Goal: Task Accomplishment & Management: Use online tool/utility

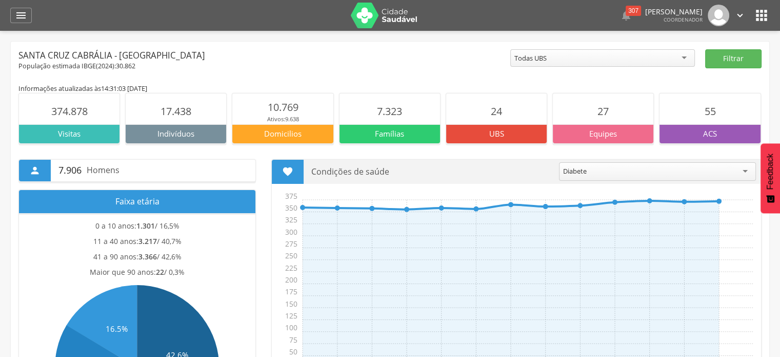
click at [755, 23] on icon "" at bounding box center [762, 15] width 16 height 16
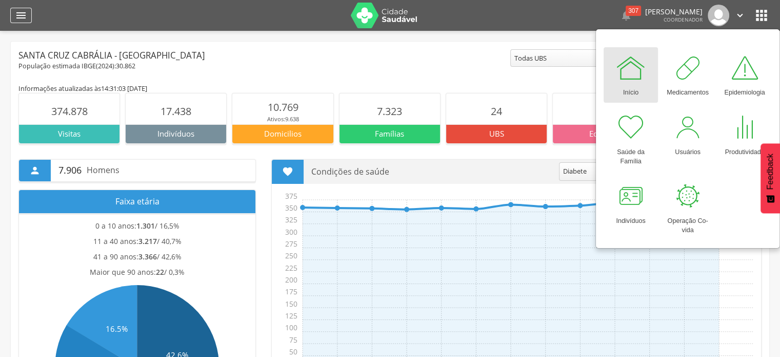
click at [18, 14] on icon "" at bounding box center [21, 15] width 12 height 12
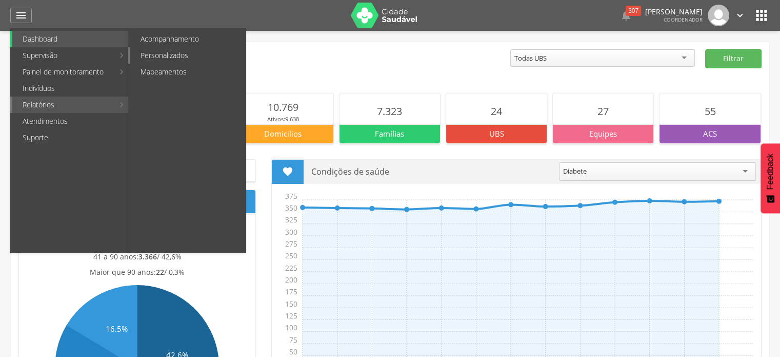
click at [174, 55] on link "Personalizados" at bounding box center [187, 55] width 115 height 16
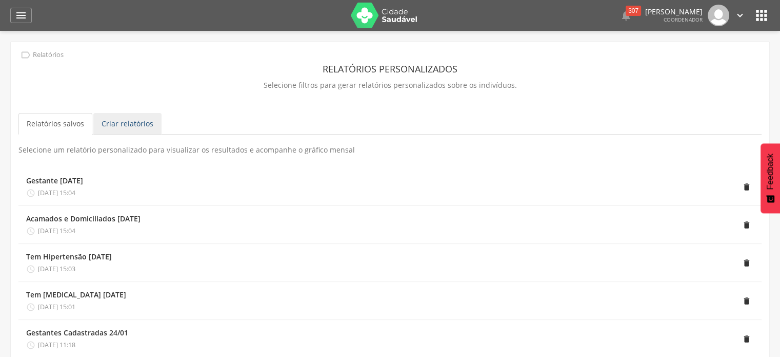
click at [123, 131] on link "Criar relatórios" at bounding box center [127, 124] width 68 height 22
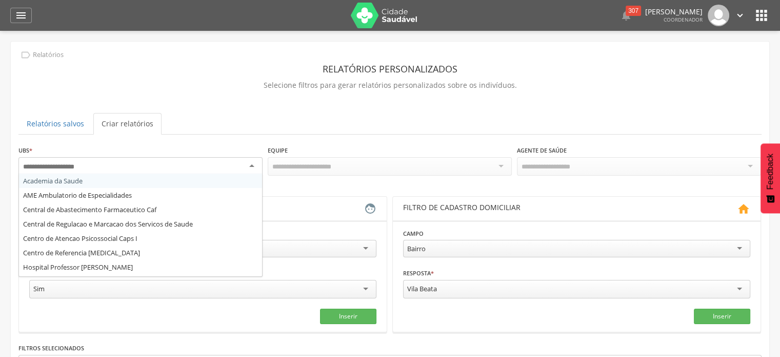
click at [168, 162] on div at bounding box center [140, 166] width 244 height 18
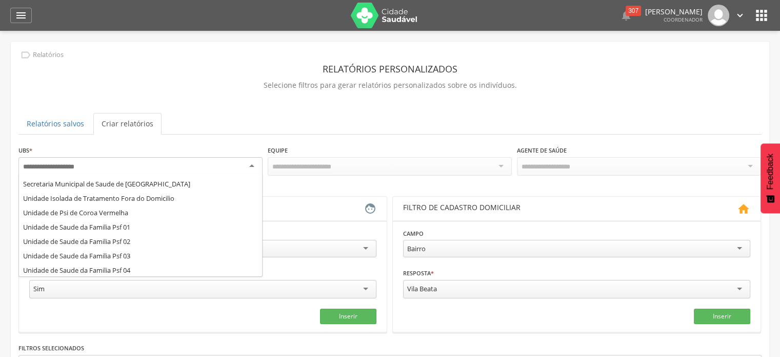
scroll to position [152, 0]
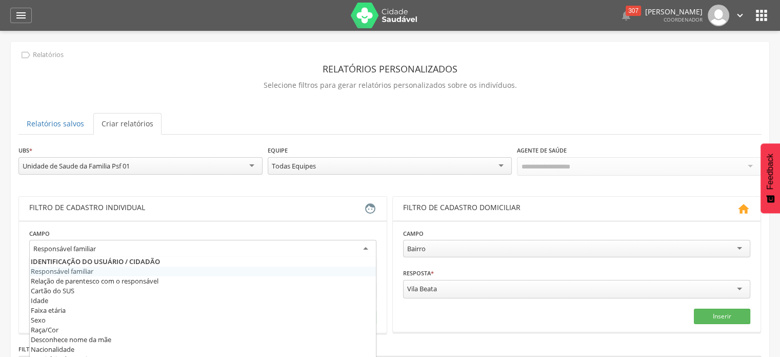
click at [356, 242] on div "Responsável familiar" at bounding box center [202, 249] width 347 height 18
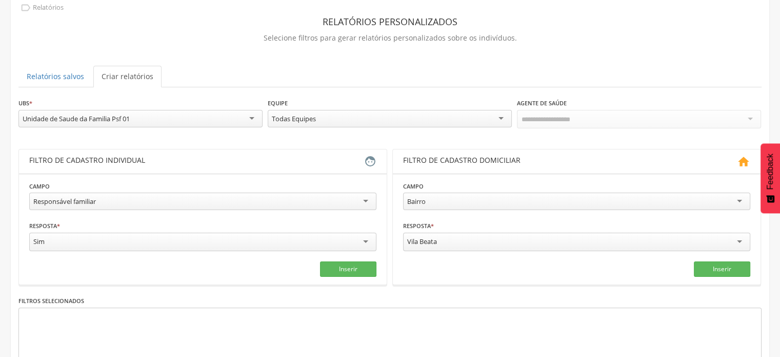
scroll to position [60, 0]
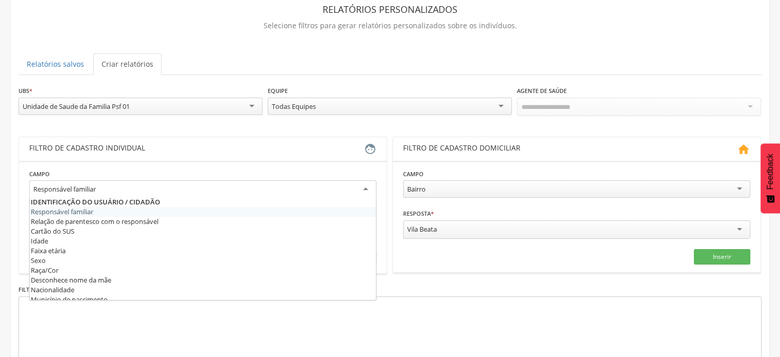
click at [355, 186] on div "Responsável familiar" at bounding box center [202, 189] width 347 height 18
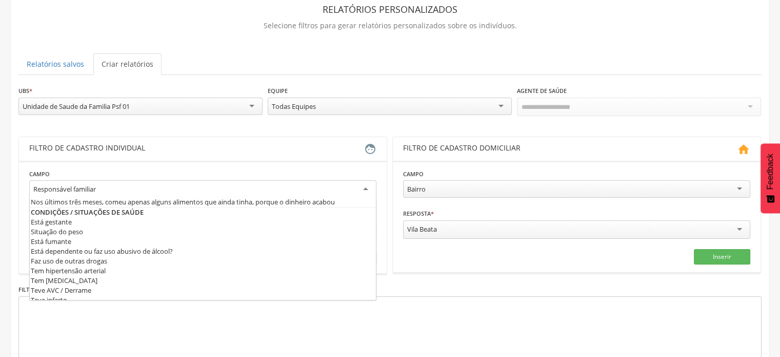
scroll to position [286, 0]
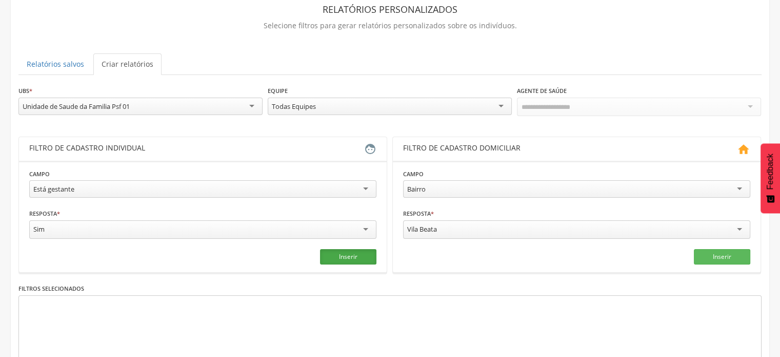
click at [362, 251] on button "Inserir" at bounding box center [348, 256] width 56 height 15
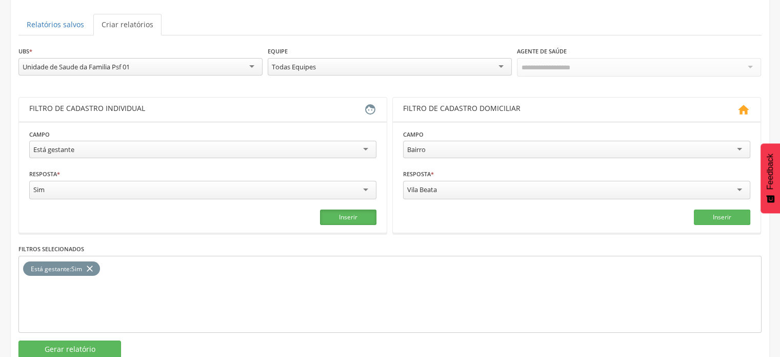
scroll to position [125, 0]
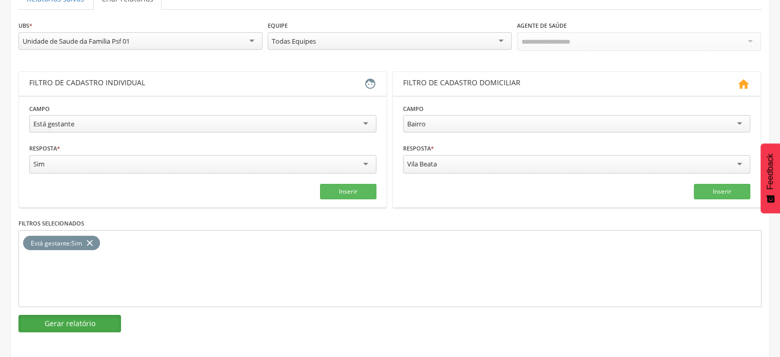
click at [66, 320] on button "Gerar relatório" at bounding box center [69, 323] width 103 height 17
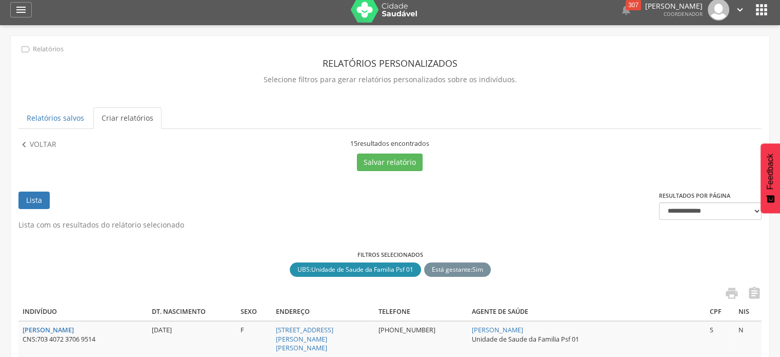
scroll to position [0, 0]
